Goal: Information Seeking & Learning: Learn about a topic

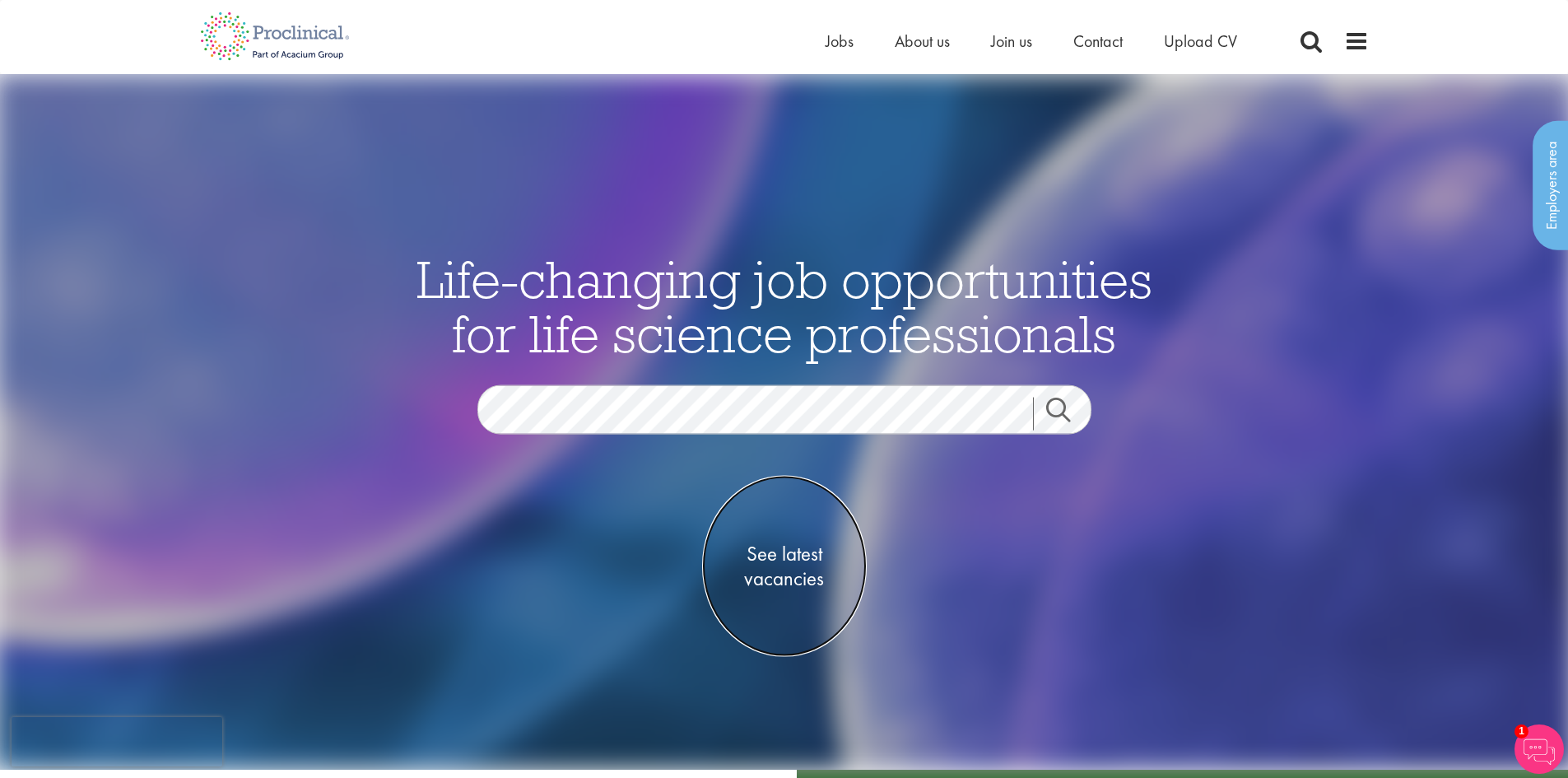
click at [788, 525] on span "See latest vacancies" at bounding box center [784, 565] width 164 height 49
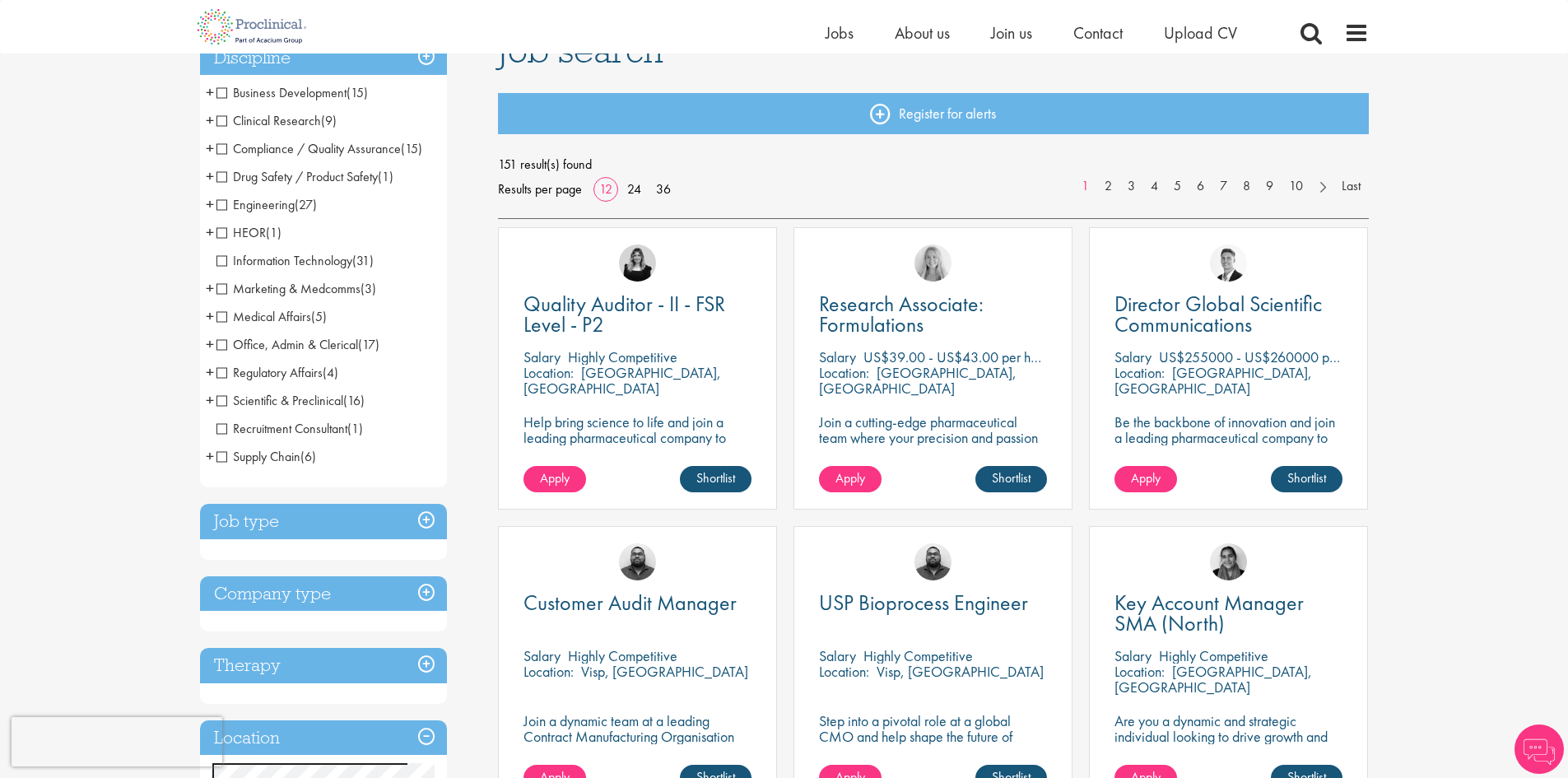
scroll to position [494, 0]
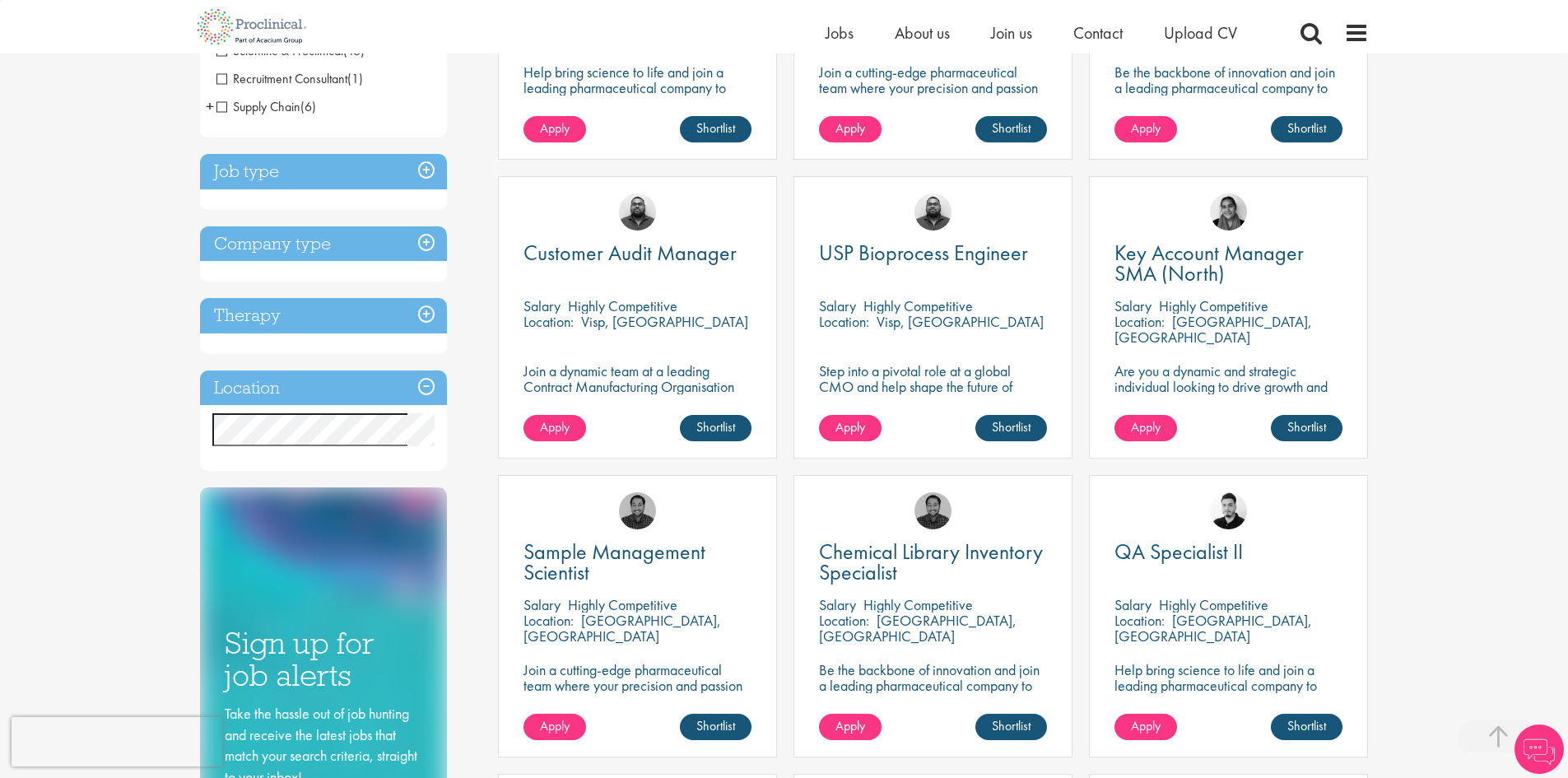
click at [294, 405] on div "Location Specified location Miles" at bounding box center [323, 420] width 247 height 101
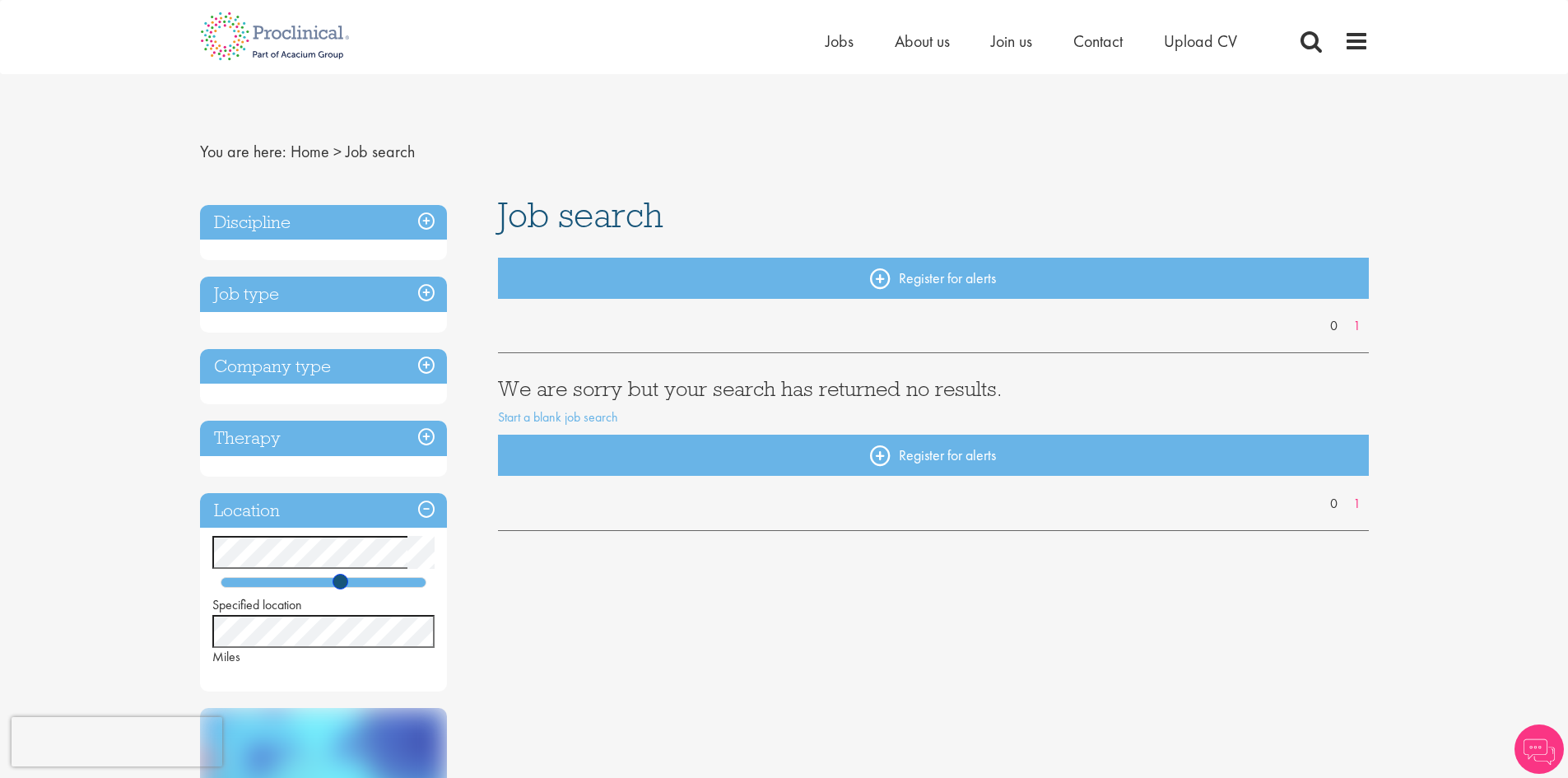
drag, startPoint x: 264, startPoint y: 583, endPoint x: 345, endPoint y: 582, distance: 81.0
click at [345, 582] on span at bounding box center [340, 581] width 16 height 16
